Goal: Obtain resource: Download file/media

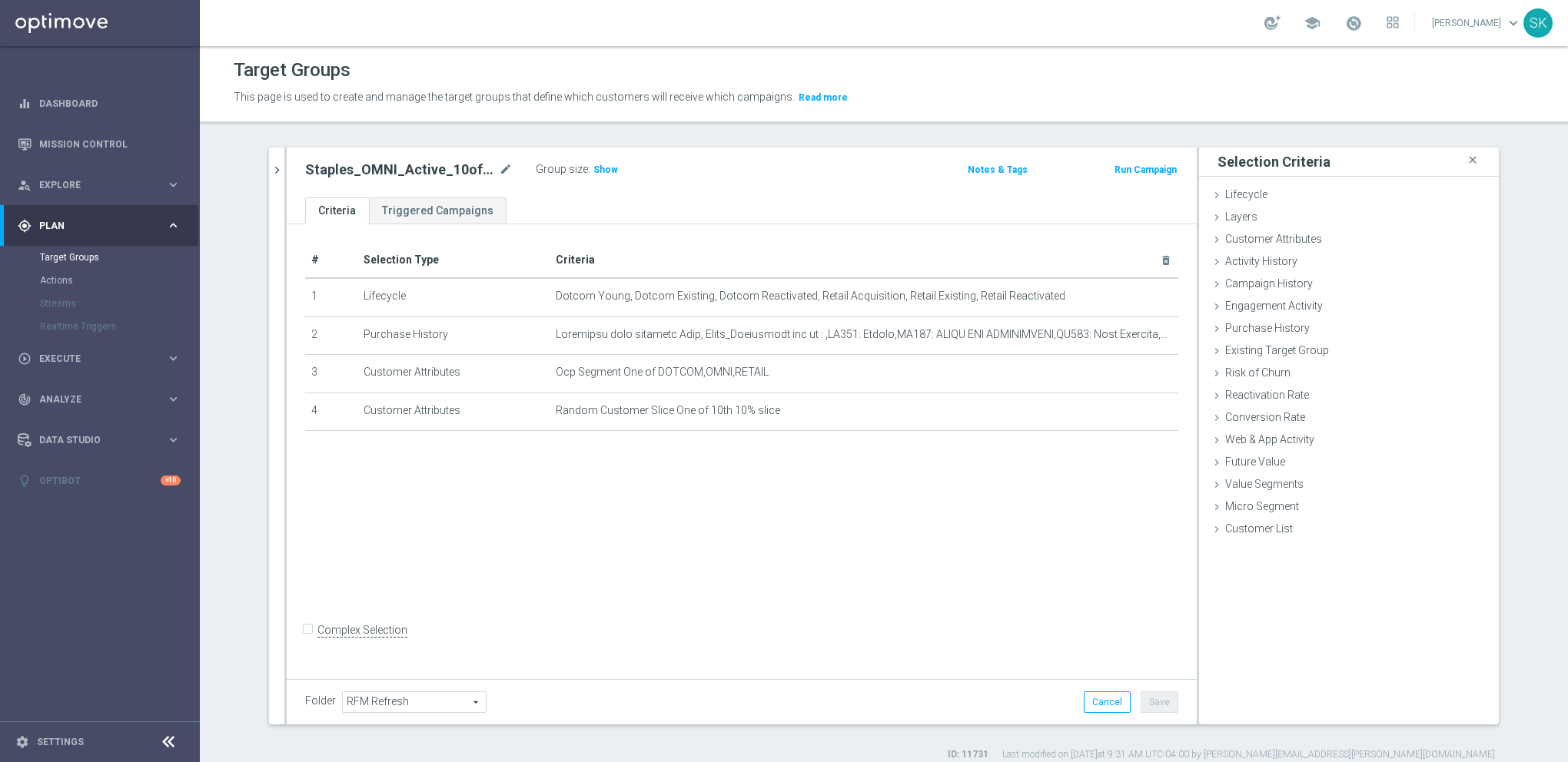
scroll to position [15, 0]
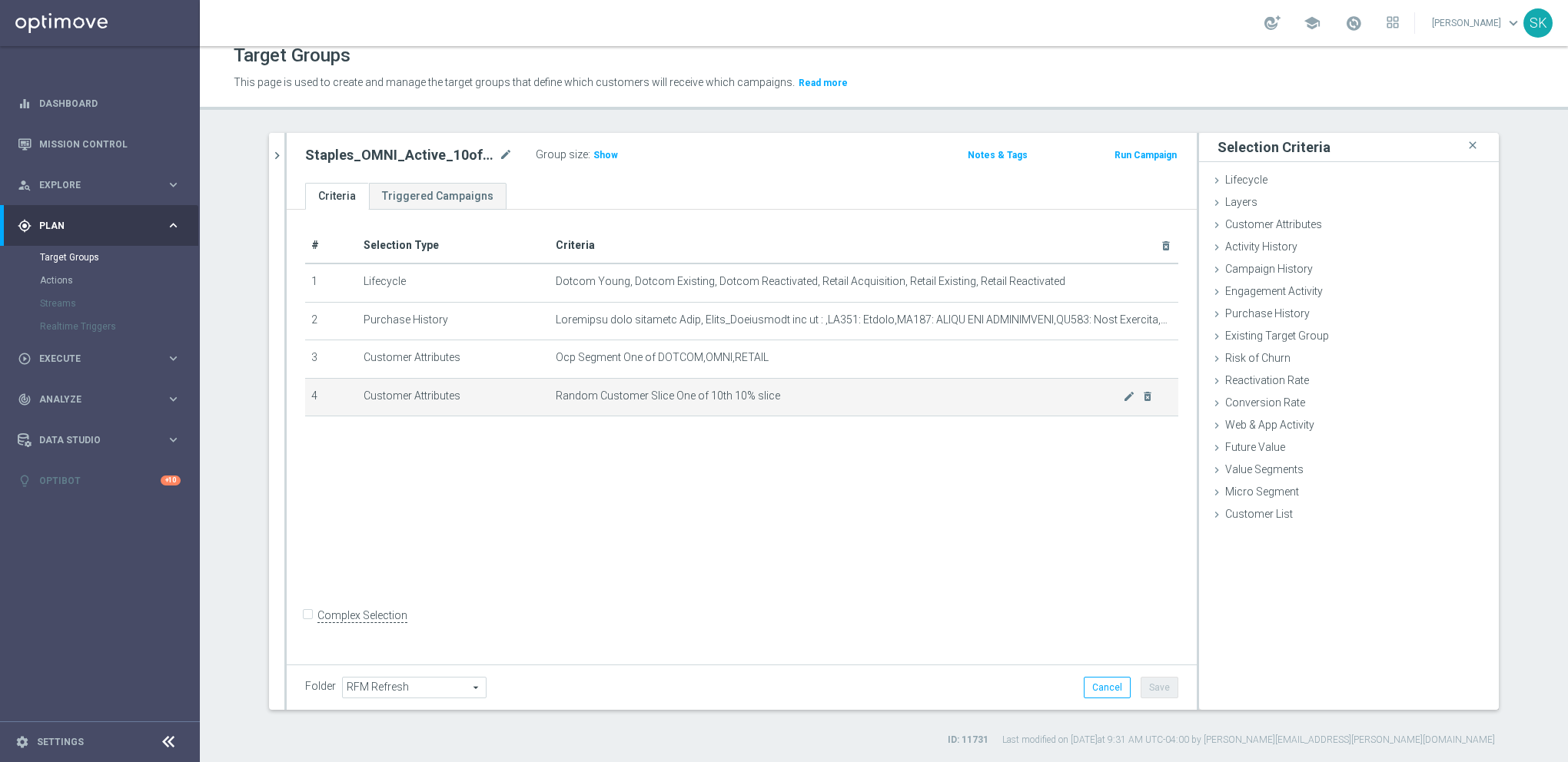
drag, startPoint x: 586, startPoint y: 154, endPoint x: 618, endPoint y: 394, distance: 242.1
click at [594, 154] on span "Show" at bounding box center [606, 155] width 24 height 10
click at [595, 149] on span "916,311" at bounding box center [613, 156] width 37 height 15
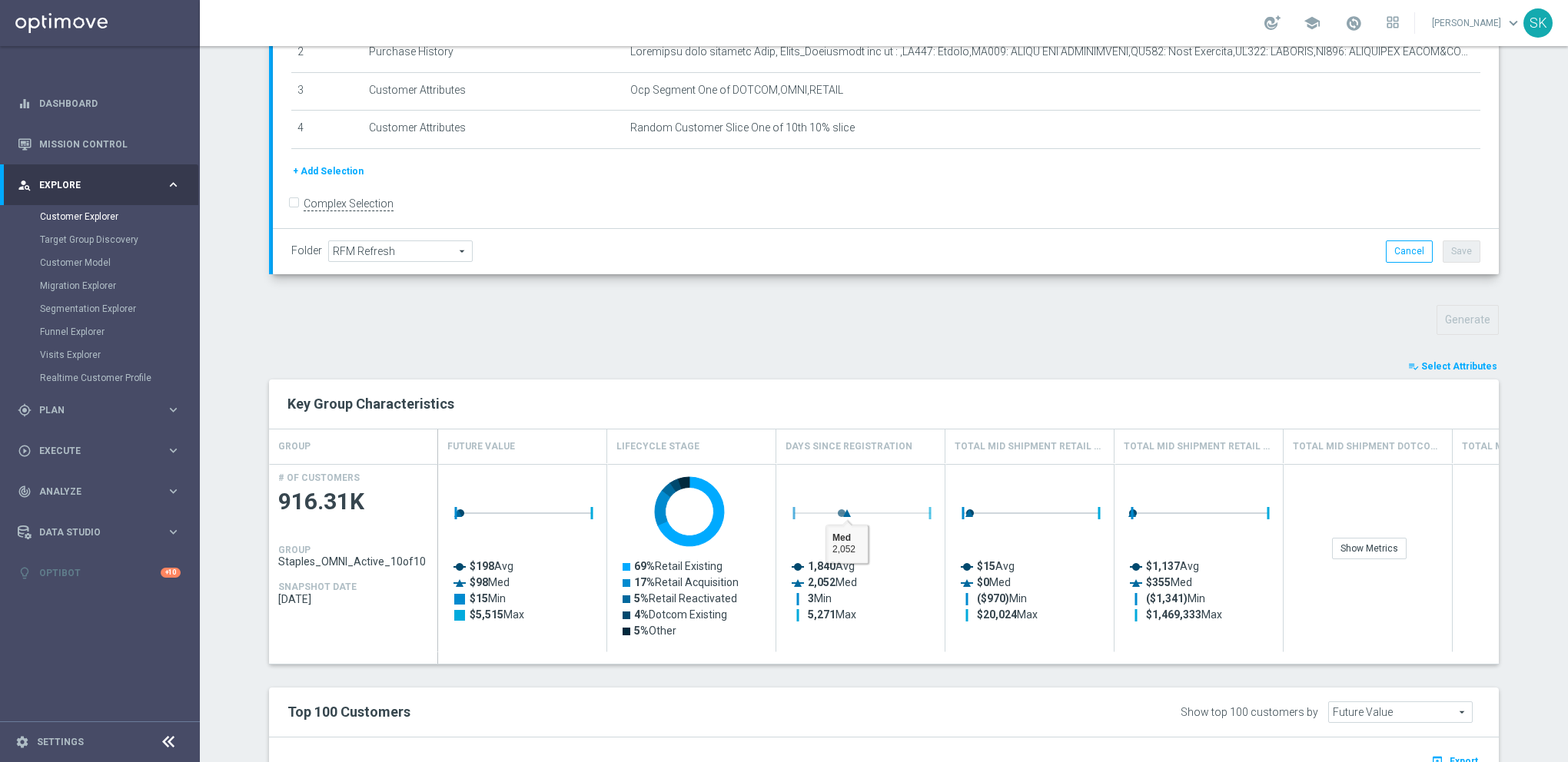
scroll to position [547, 0]
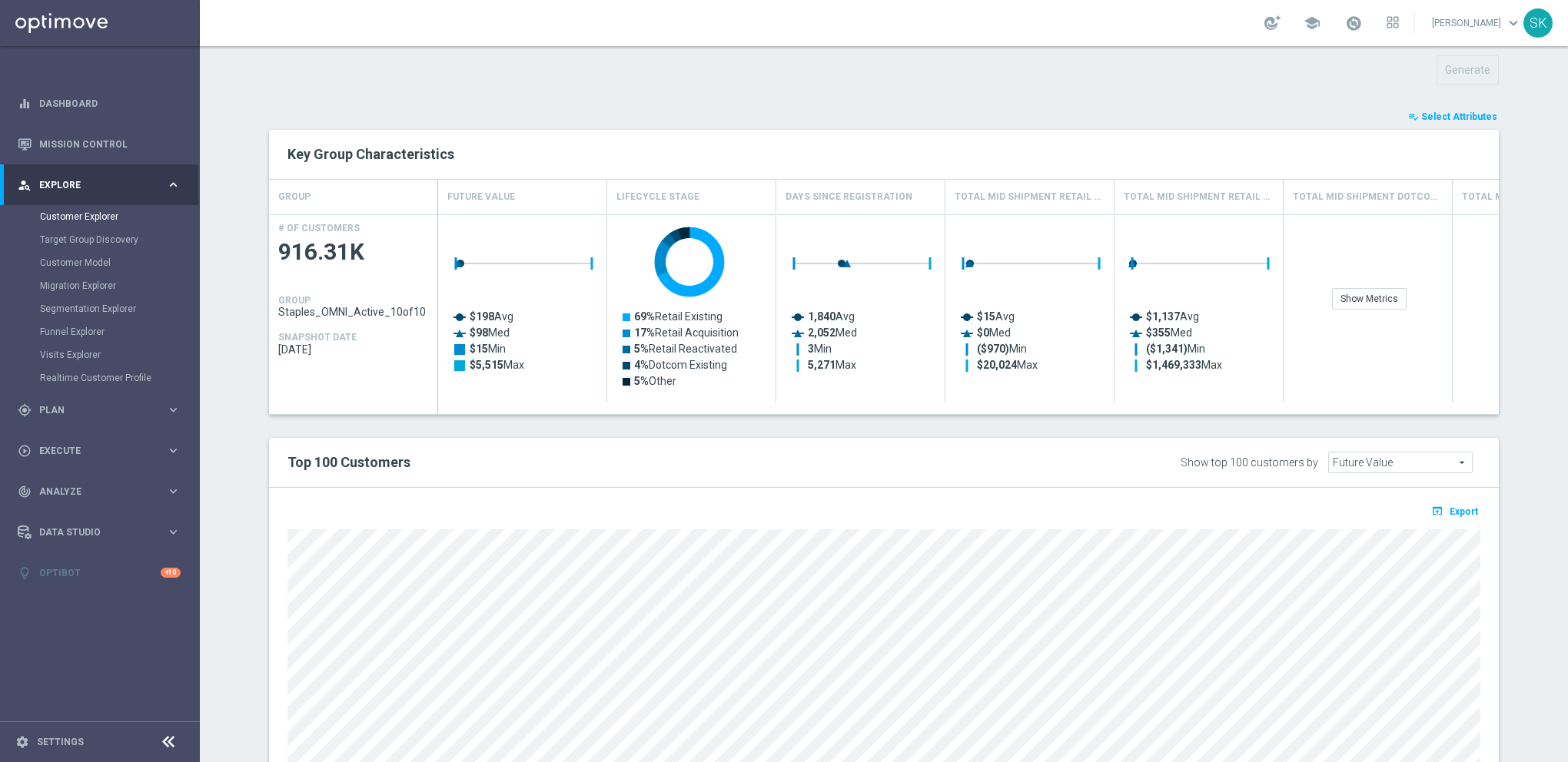
click at [1441, 113] on span "Select Attributes" at bounding box center [1459, 116] width 76 height 10
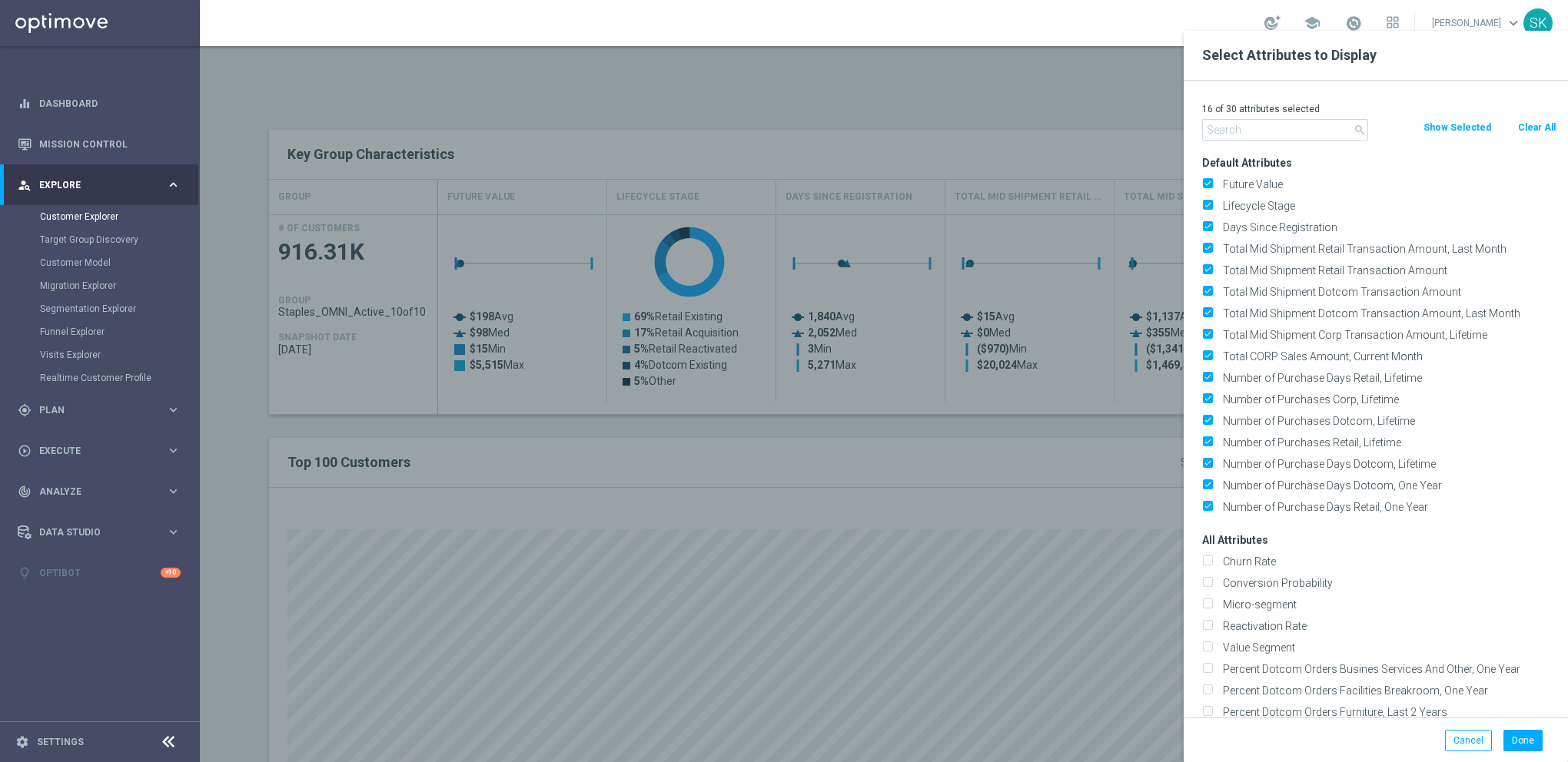
click at [1529, 123] on button "Clear All" at bounding box center [1537, 127] width 41 height 17
checkbox input "false"
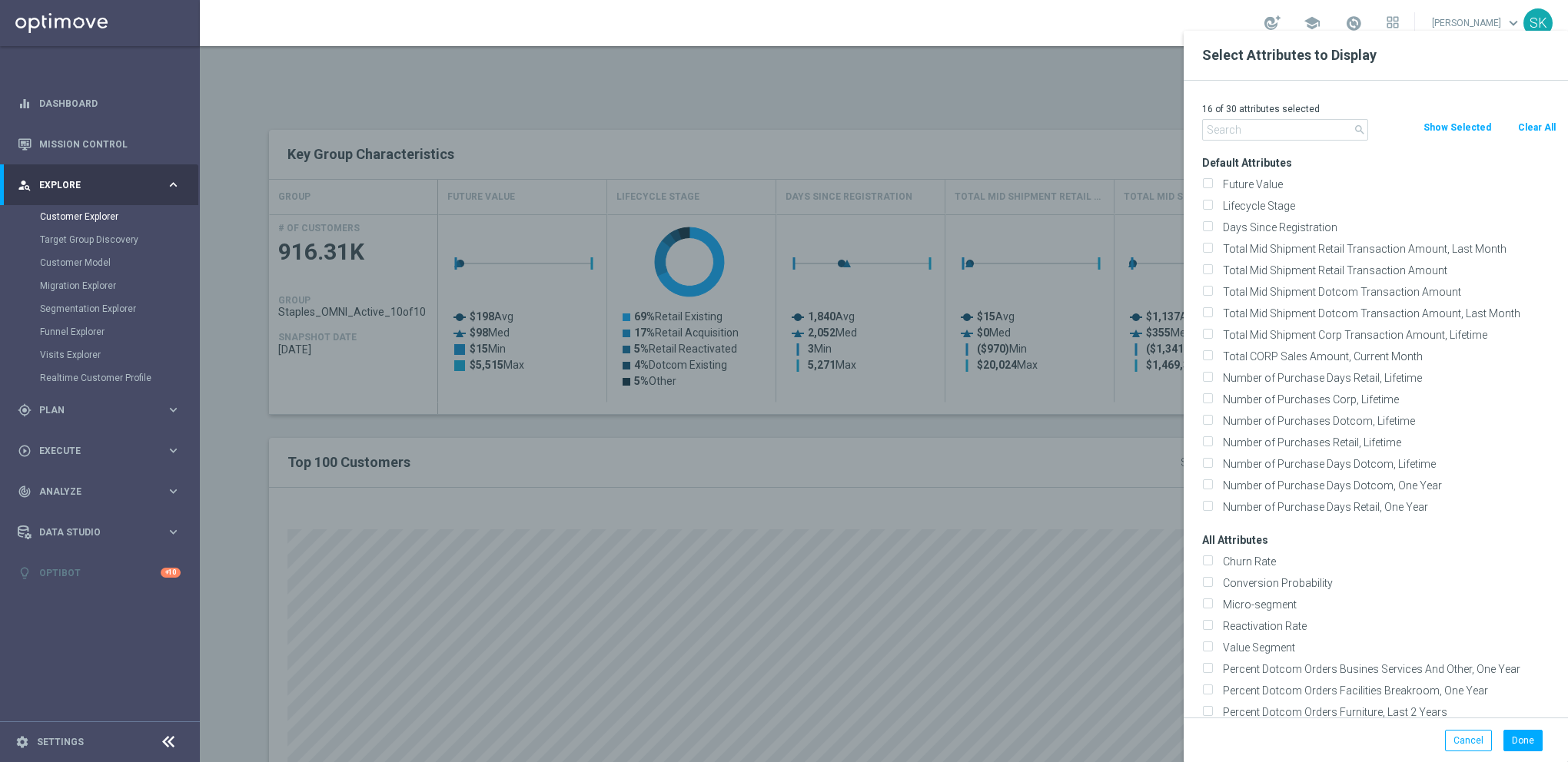
checkbox input "false"
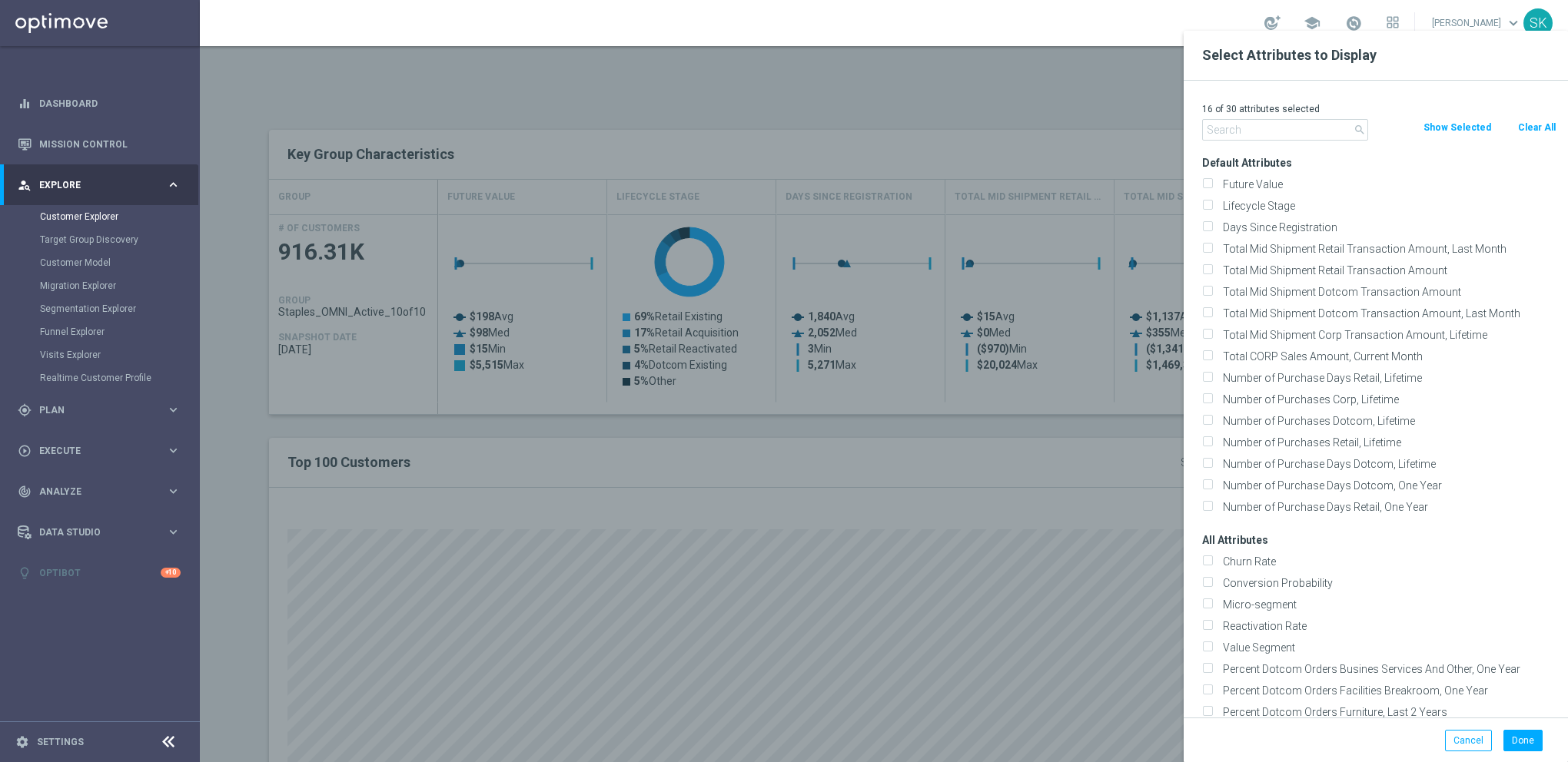
checkbox input "false"
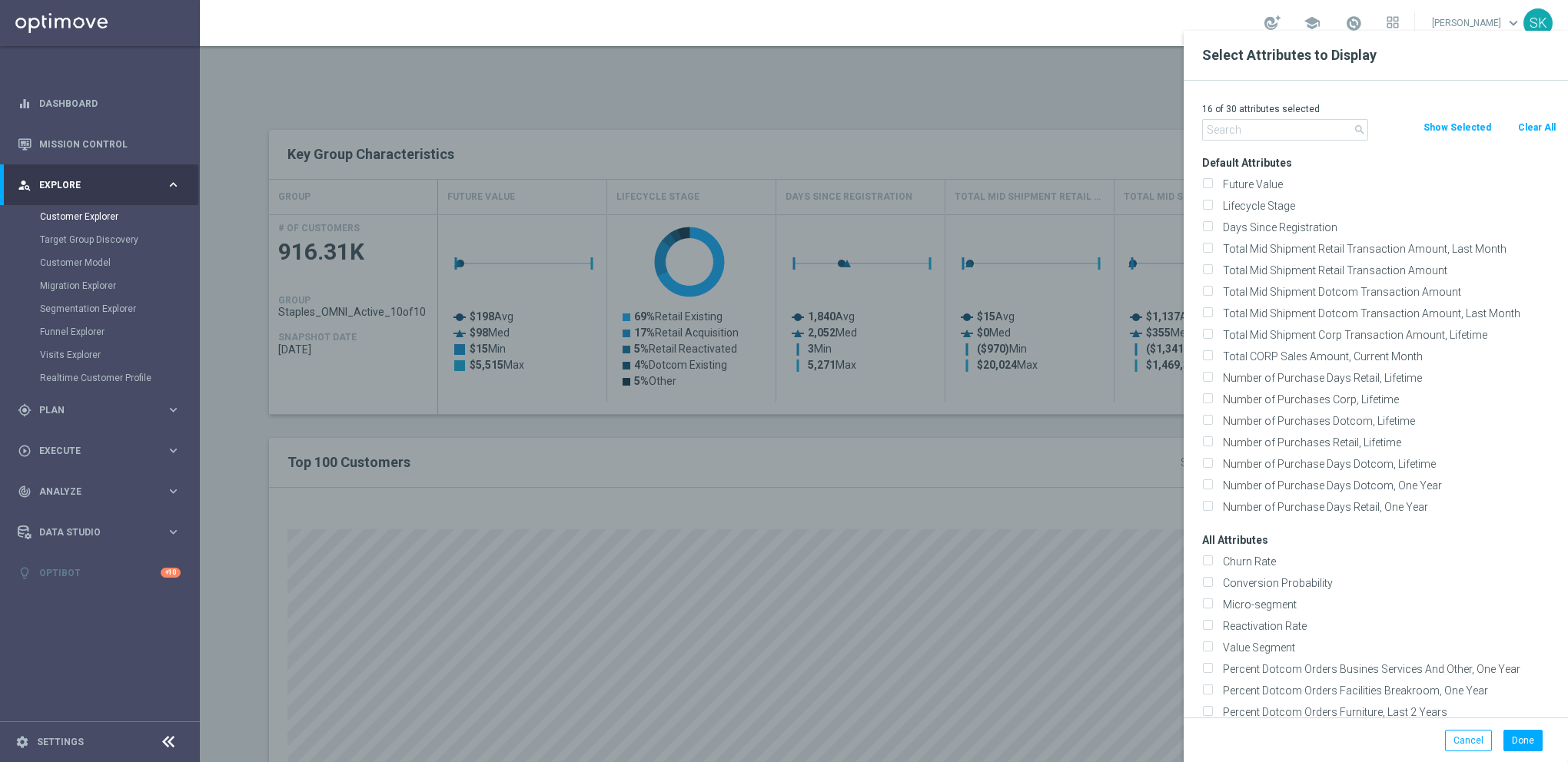
checkbox input "false"
click at [1223, 126] on input "text" at bounding box center [1285, 129] width 166 height 22
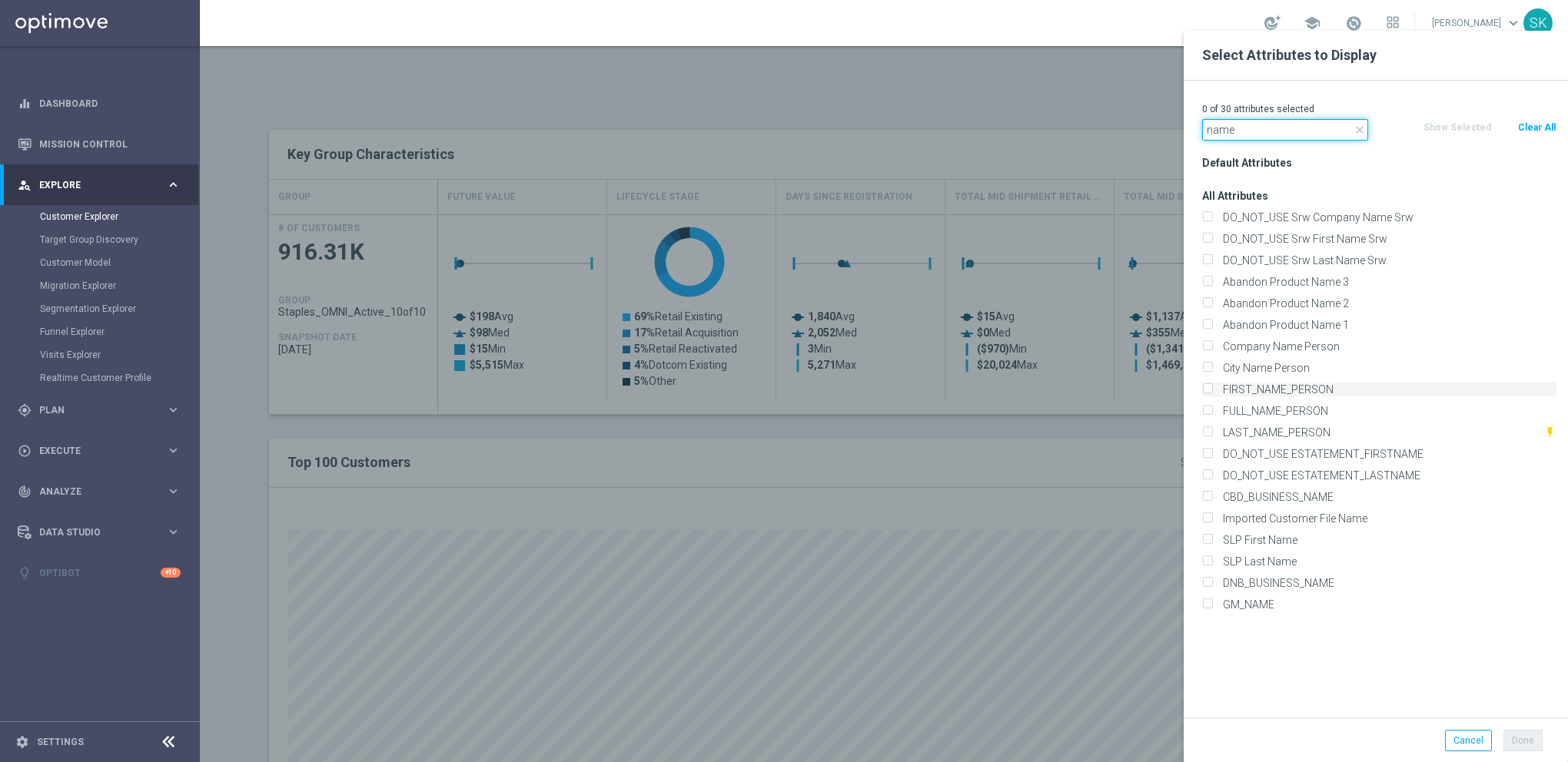
type input "name"
click at [1218, 382] on label "FIRST_NAME_PERSON" at bounding box center [1387, 389] width 339 height 14
click at [1206, 387] on input "FIRST_NAME_PERSON" at bounding box center [1206, 391] width 10 height 10
checkbox input "true"
click at [1210, 432] on input "LAST_NAME_PERSON" at bounding box center [1206, 434] width 10 height 10
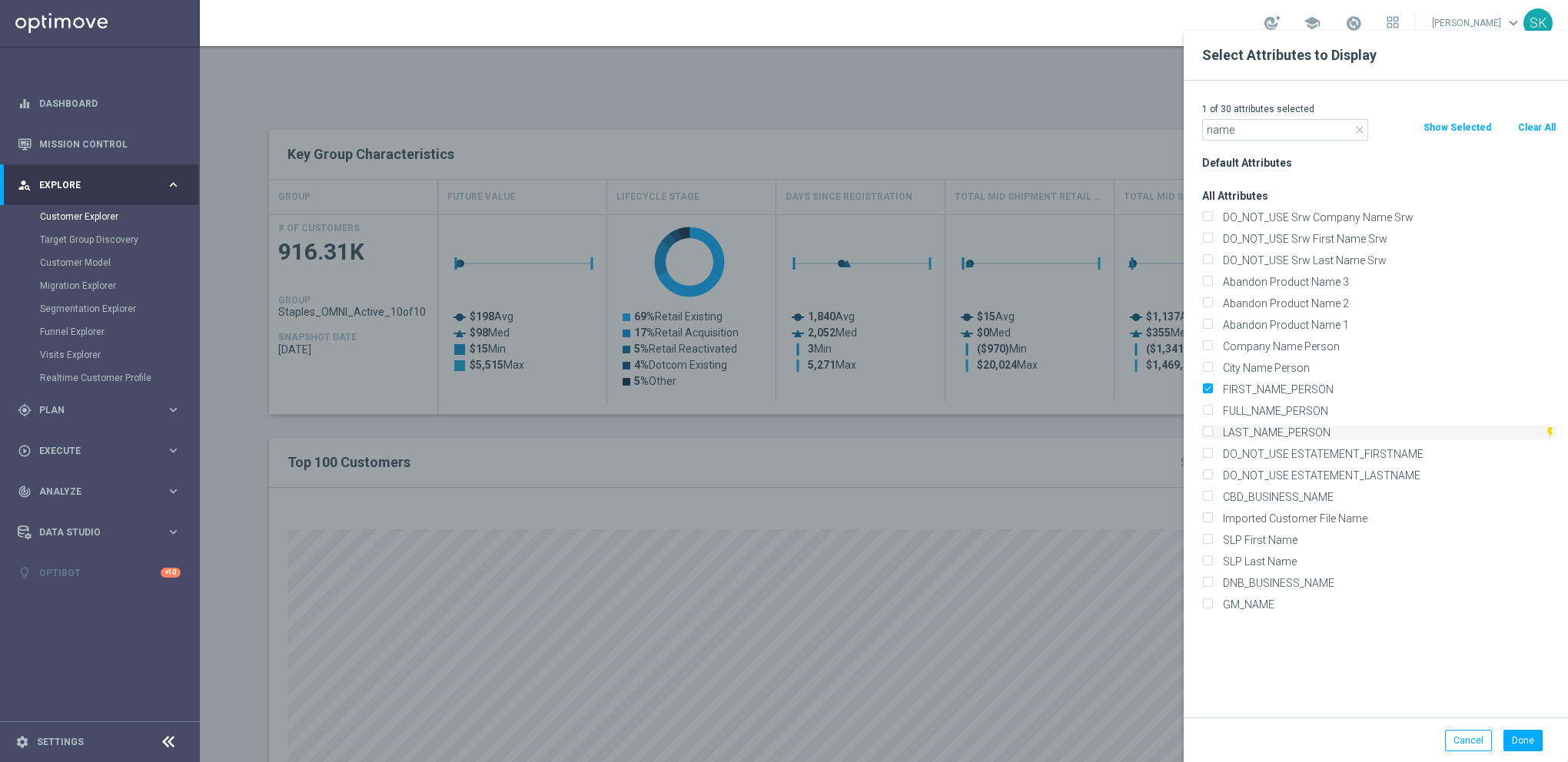
checkbox input "true"
click at [1513, 738] on button "Done" at bounding box center [1523, 740] width 39 height 22
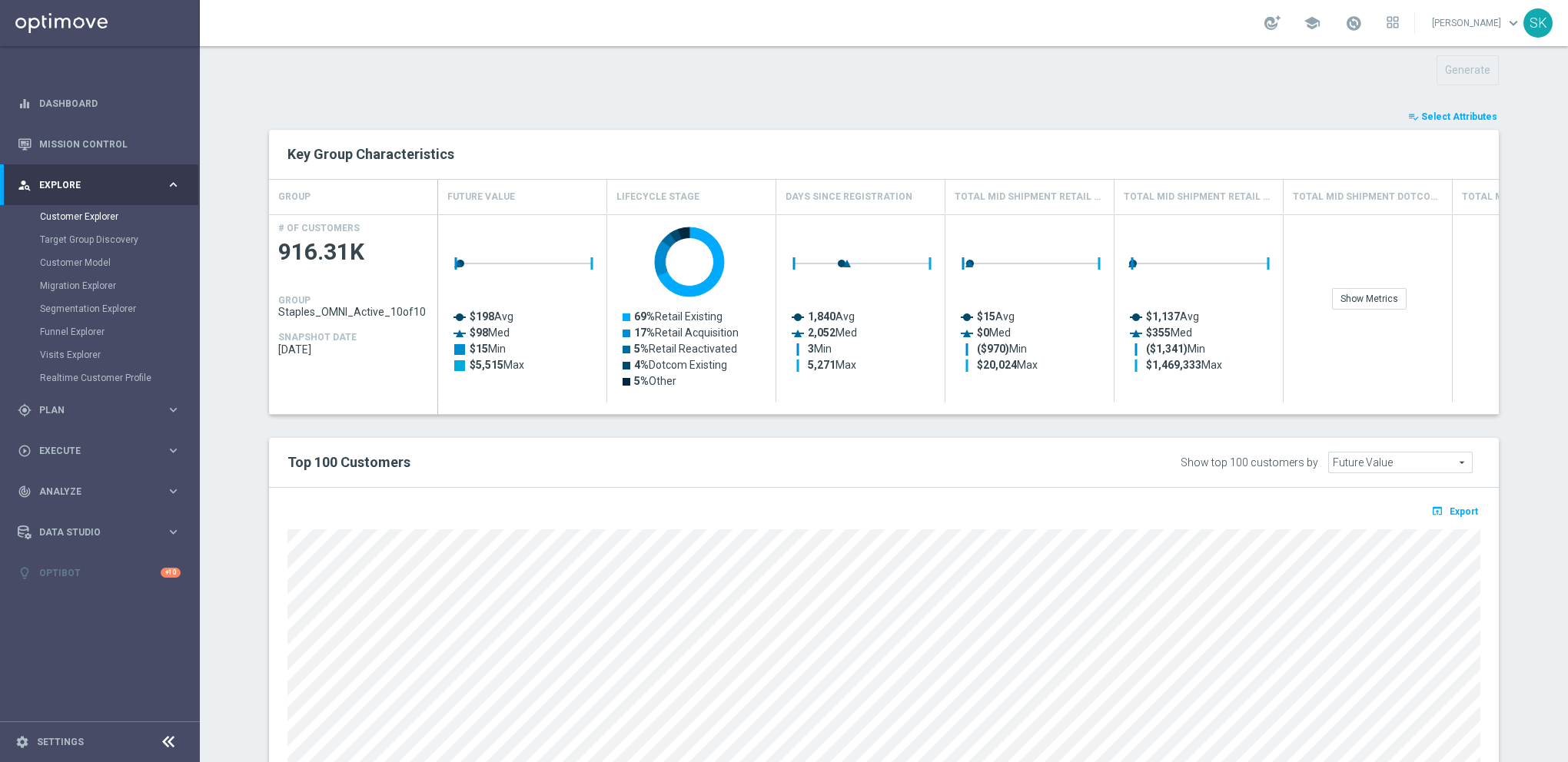
type input "Search"
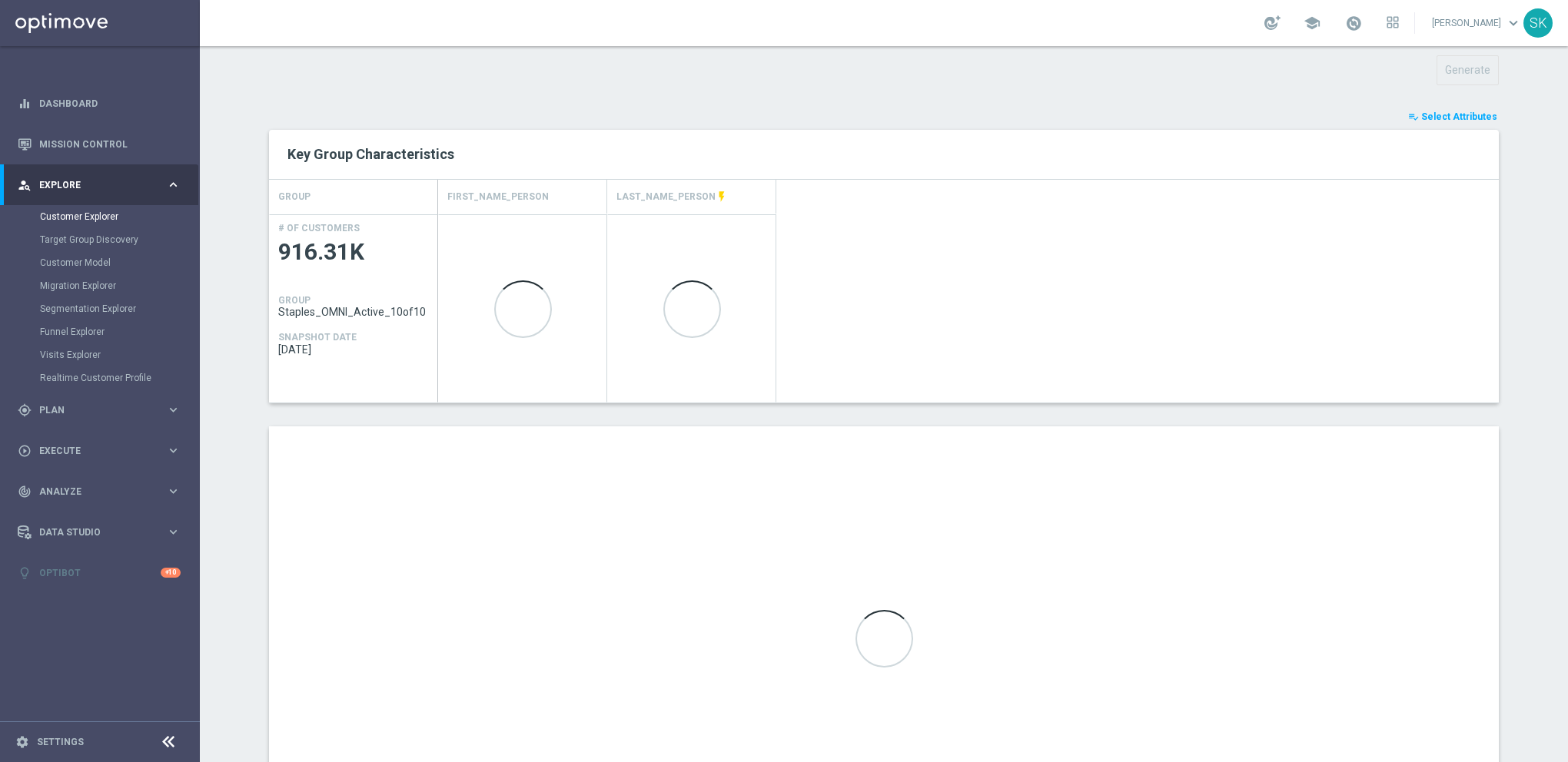
click at [1467, 111] on span "Select Attributes" at bounding box center [1459, 116] width 76 height 10
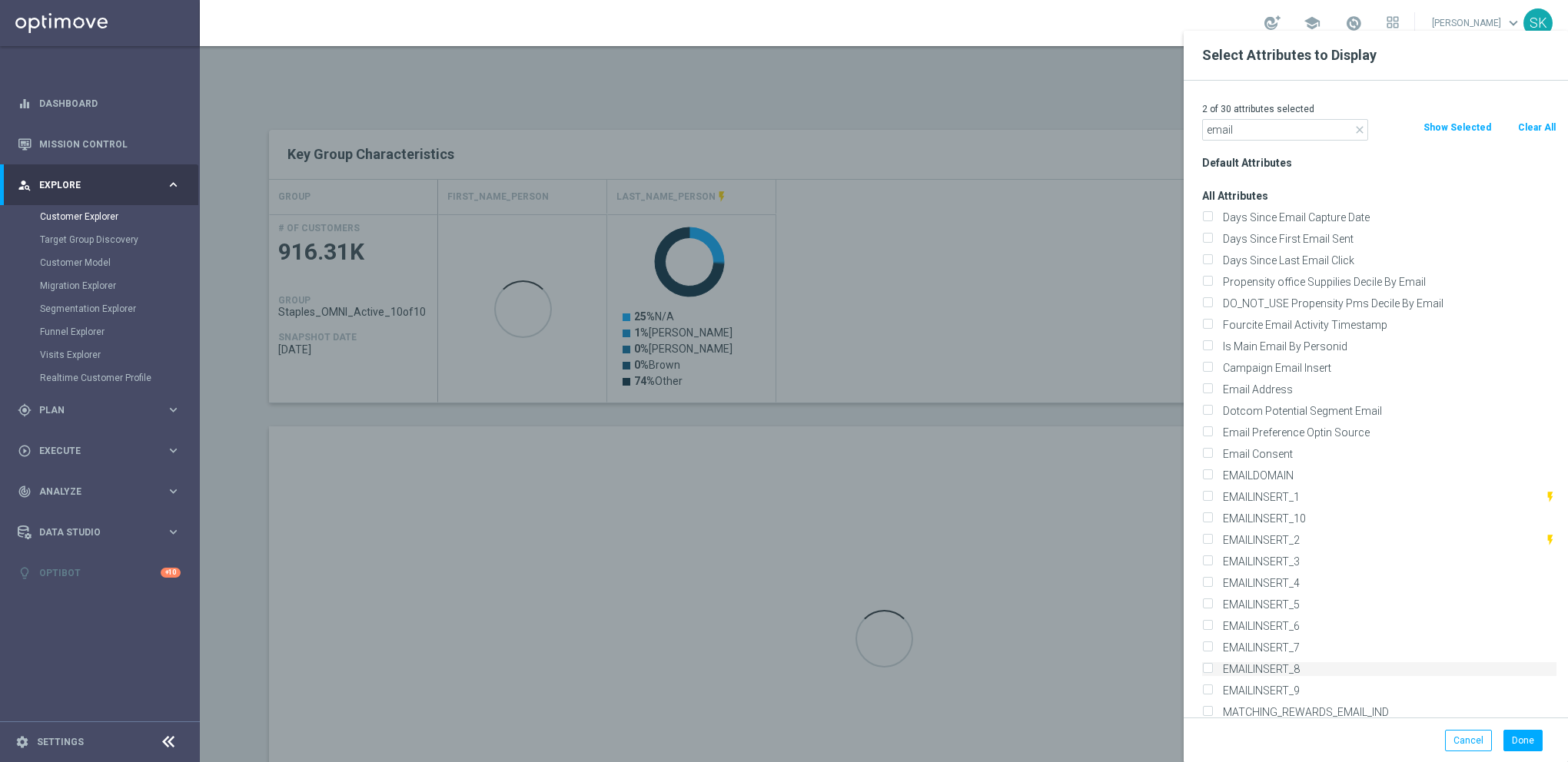
scroll to position [254, 0]
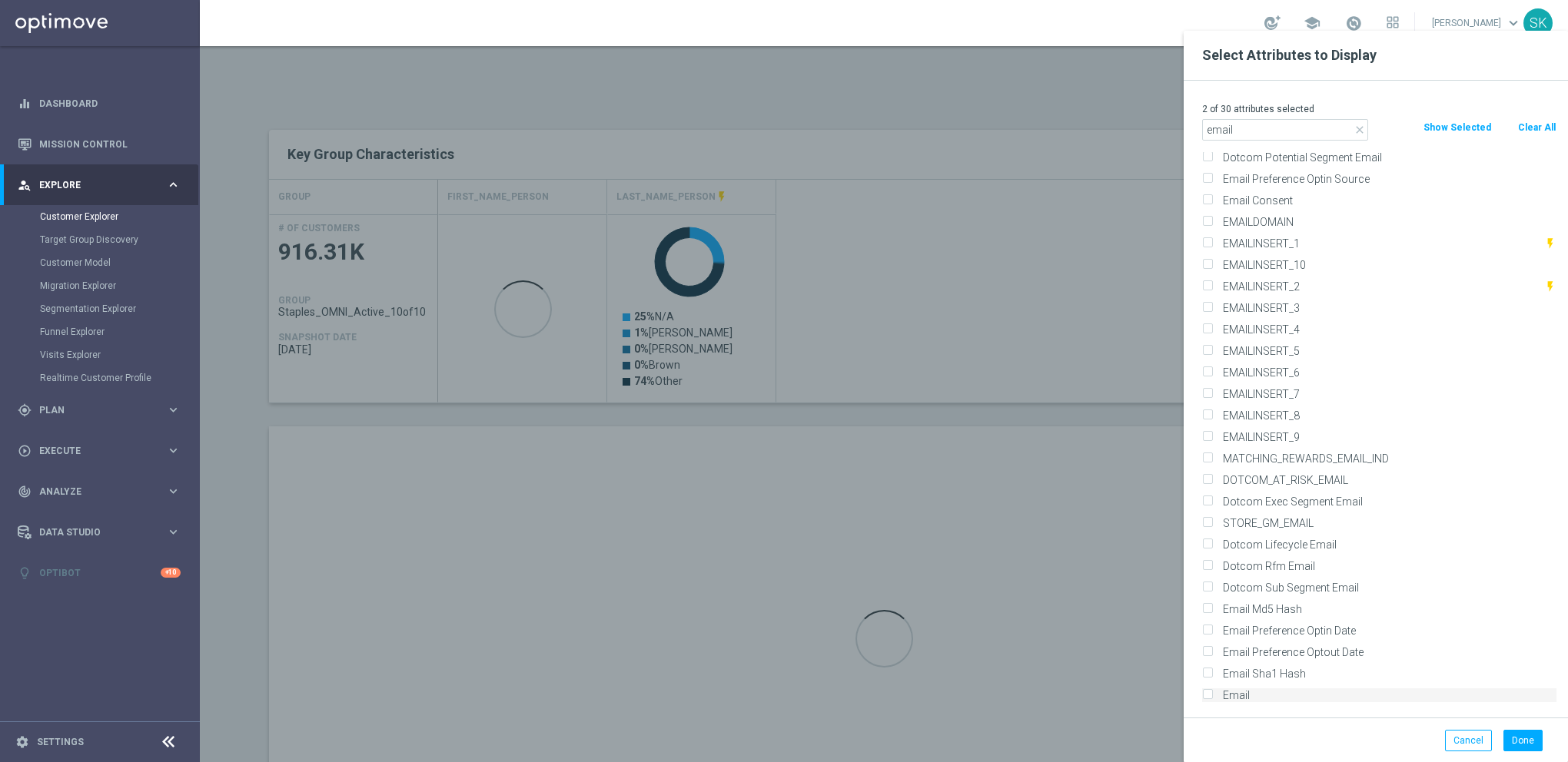
type input "email"
click at [1214, 696] on div "Email" at bounding box center [1379, 695] width 355 height 14
click at [1208, 695] on input "Email" at bounding box center [1206, 697] width 10 height 10
checkbox input "true"
click at [1230, 136] on input "email" at bounding box center [1285, 129] width 166 height 22
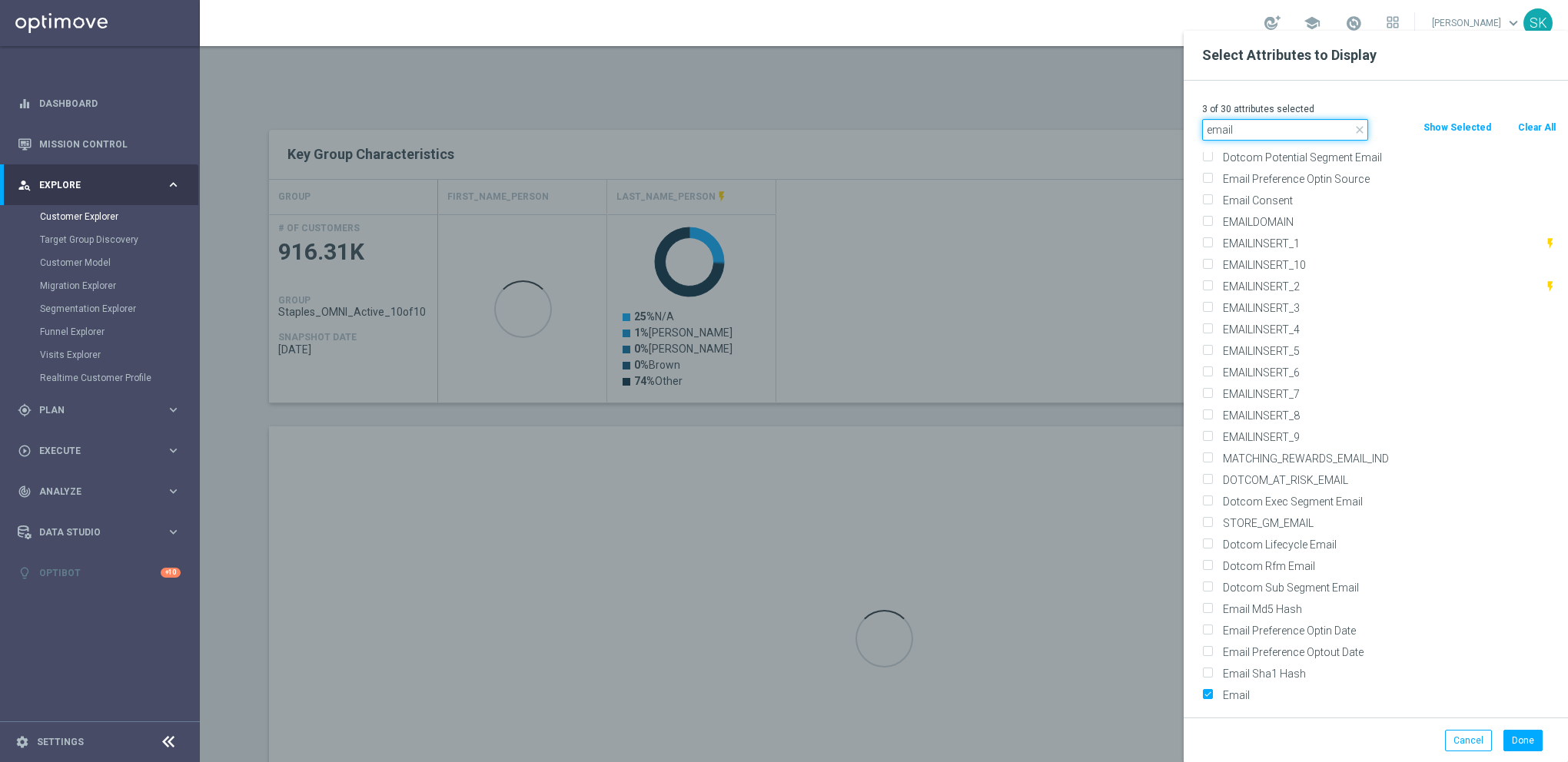
click at [1230, 136] on input "email" at bounding box center [1285, 129] width 166 height 22
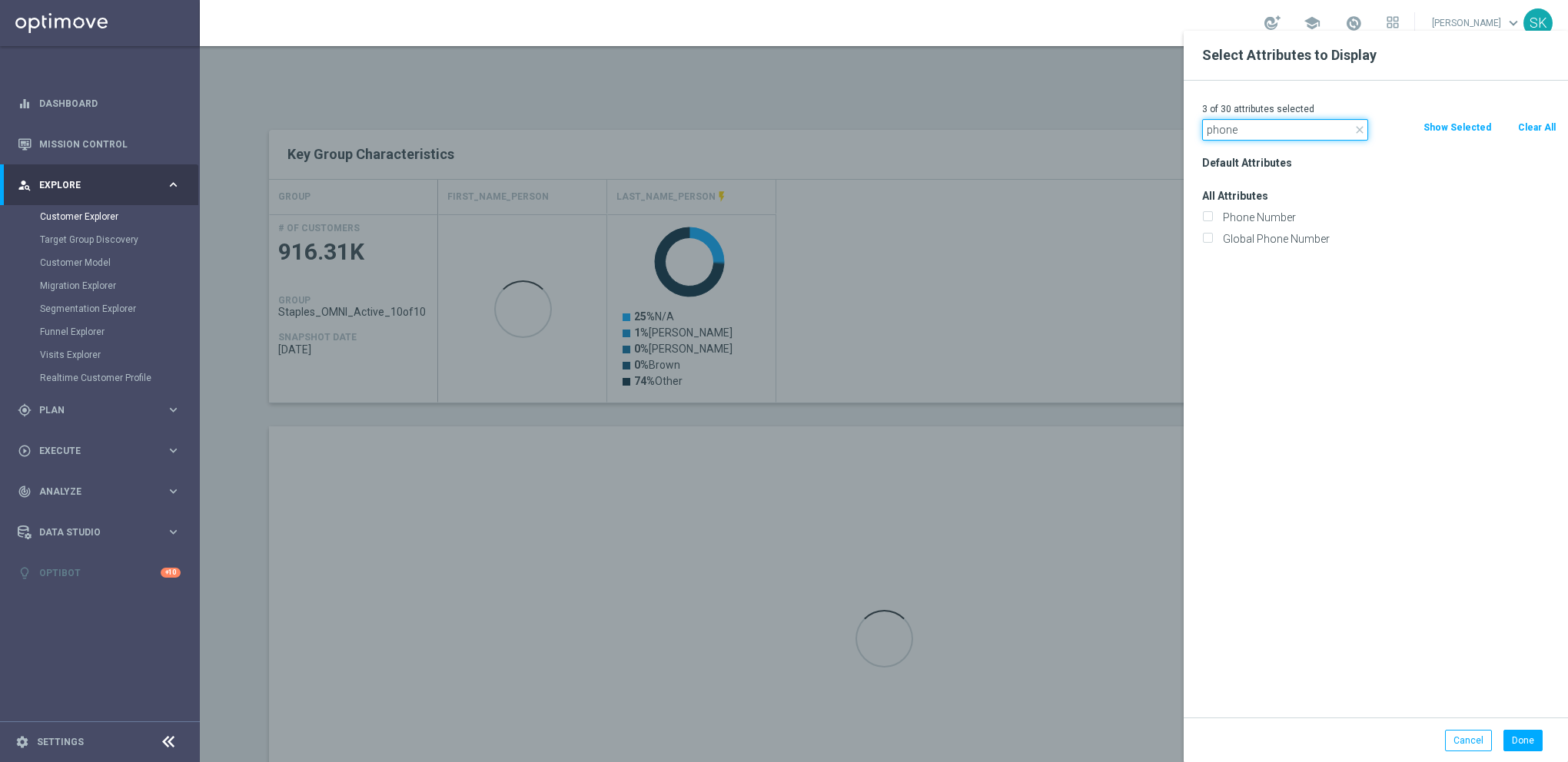
scroll to position [0, 0]
type input "phone"
click at [1205, 217] on input "Phone Number" at bounding box center [1206, 219] width 10 height 10
checkbox input "true"
click at [1517, 746] on button "Done" at bounding box center [1523, 740] width 39 height 22
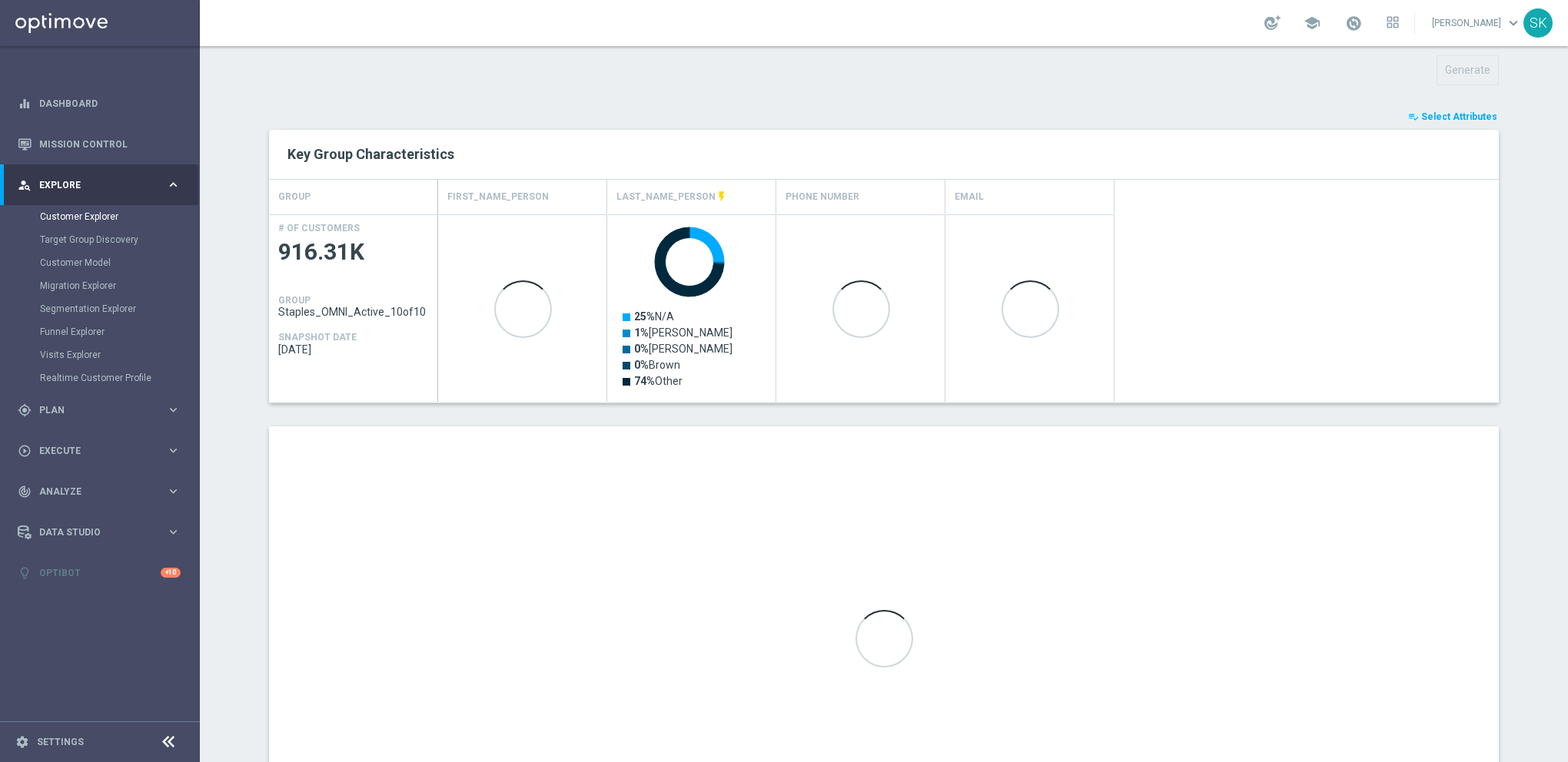
click at [1447, 115] on span "Select Attributes" at bounding box center [1459, 116] width 76 height 10
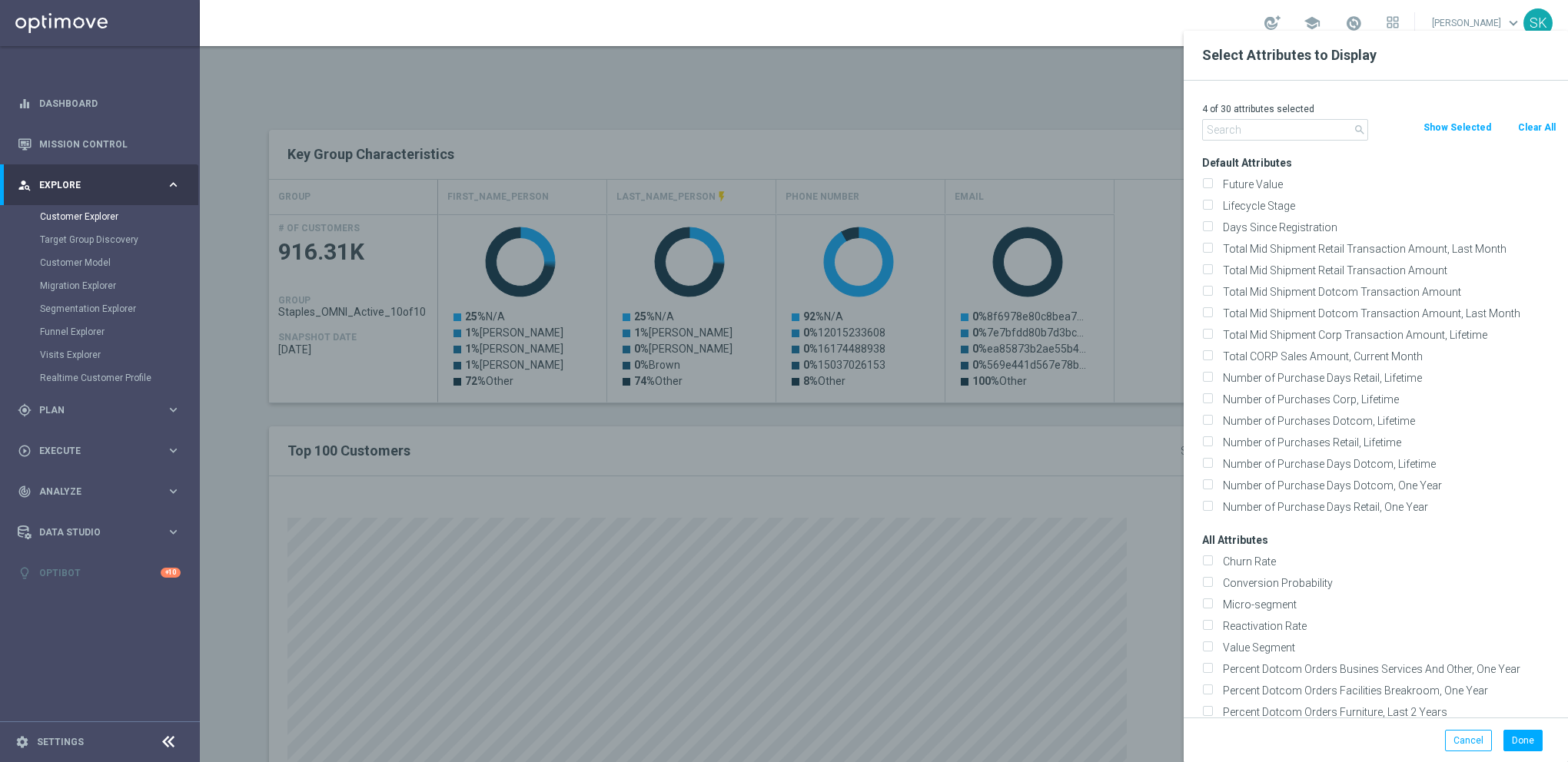
click at [1097, 93] on div at bounding box center [984, 411] width 1568 height 762
click at [1465, 738] on button "Cancel" at bounding box center [1469, 740] width 47 height 22
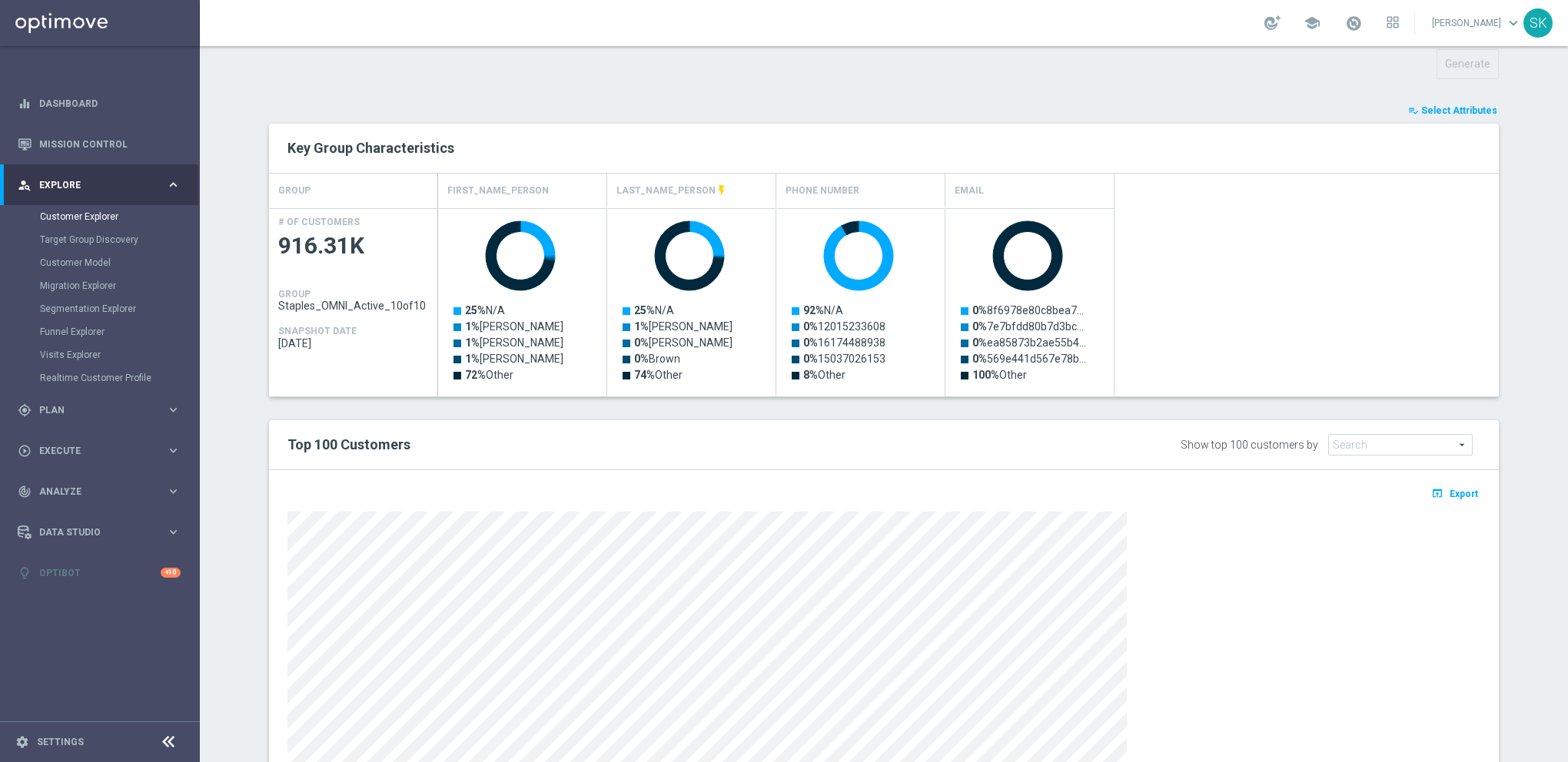
scroll to position [673, 0]
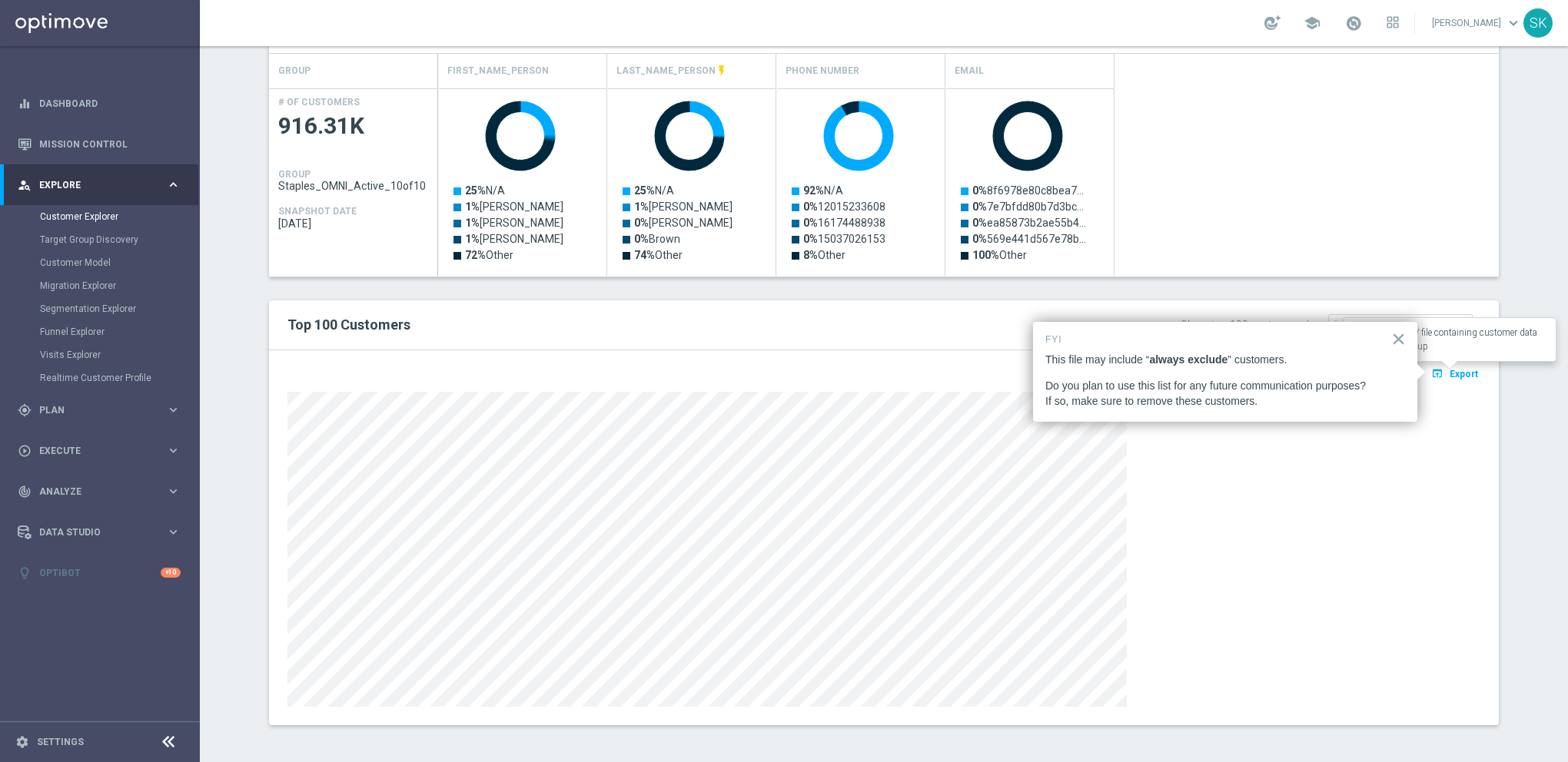
click at [1454, 372] on span "Export" at bounding box center [1464, 374] width 29 height 10
